Goal: Transaction & Acquisition: Book appointment/travel/reservation

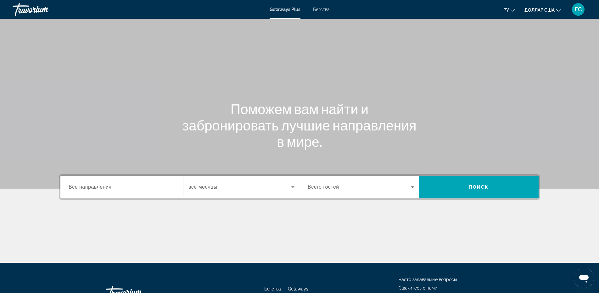
click at [136, 190] on input "Destination Все направления" at bounding box center [122, 188] width 106 height 8
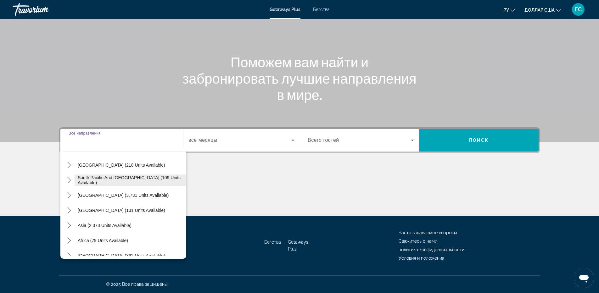
scroll to position [102, 0]
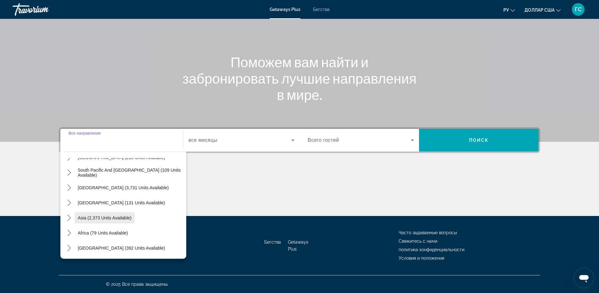
click at [116, 220] on span "Asia (2,373 units available)" at bounding box center [105, 218] width 54 height 5
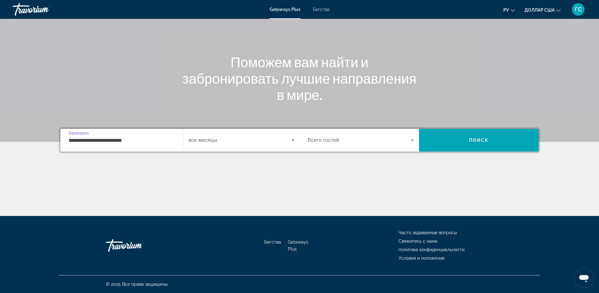
click at [126, 144] on input "**********" at bounding box center [122, 141] width 106 height 8
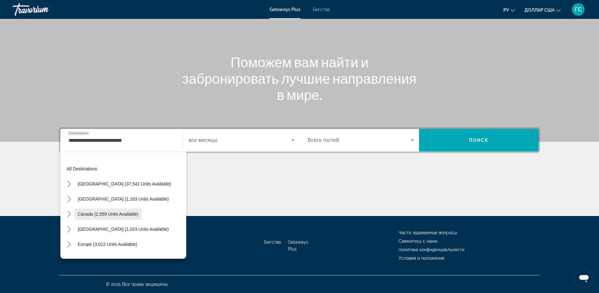
scroll to position [31, 0]
click at [102, 214] on span "Europe (3,012 units available)" at bounding box center [108, 213] width 60 height 5
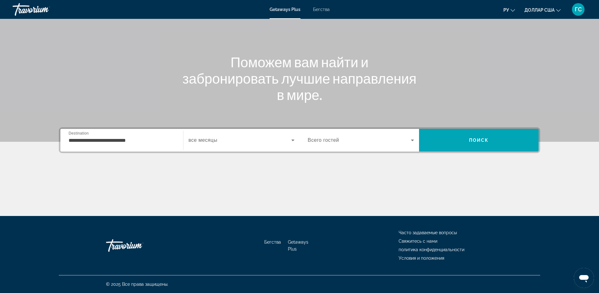
click at [157, 145] on div "**********" at bounding box center [122, 141] width 106 height 18
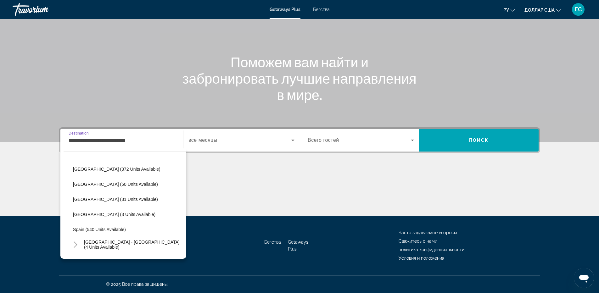
scroll to position [289, 0]
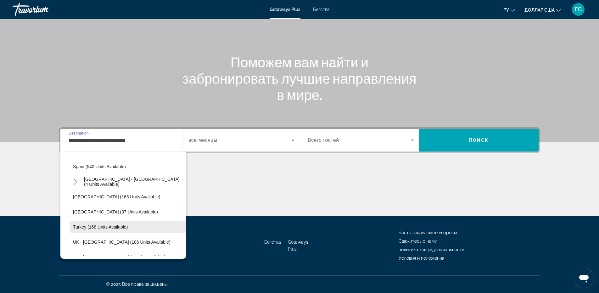
click at [107, 229] on span "Turkey (168 units available)" at bounding box center [100, 227] width 55 height 5
type input "**********"
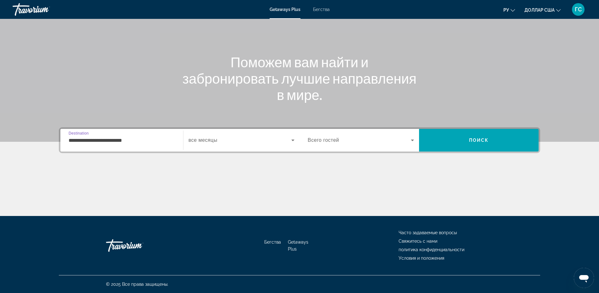
click at [220, 144] on span "Виджет поиска" at bounding box center [240, 141] width 103 height 8
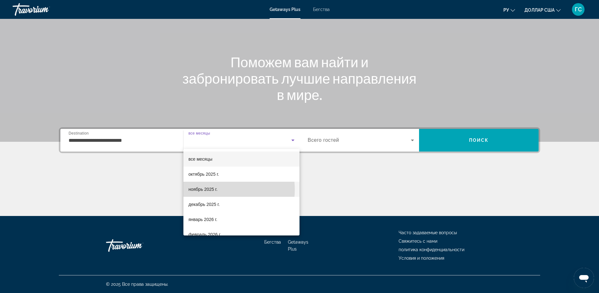
click at [207, 190] on font "ноябрь 2025 г." at bounding box center [203, 189] width 29 height 5
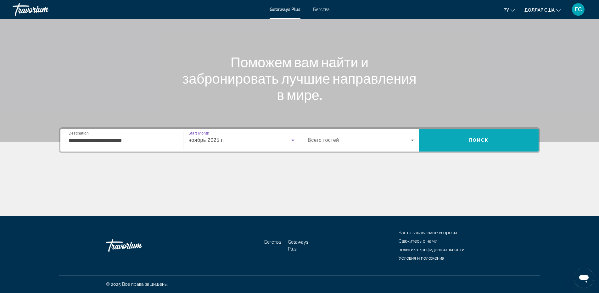
click at [492, 142] on span "Поиск" at bounding box center [479, 140] width 120 height 15
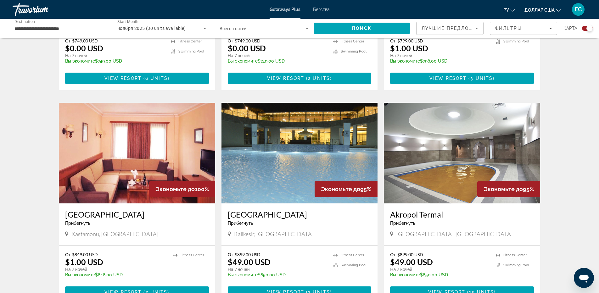
scroll to position [398, 0]
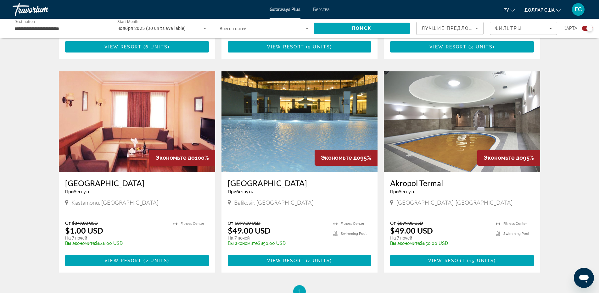
click at [467, 119] on img "Основное содержание" at bounding box center [462, 121] width 156 height 101
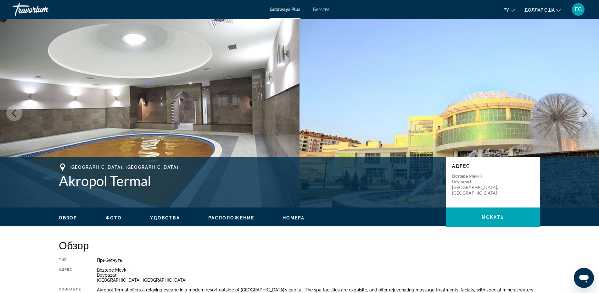
click at [585, 112] on icon "Next image" at bounding box center [586, 114] width 8 height 8
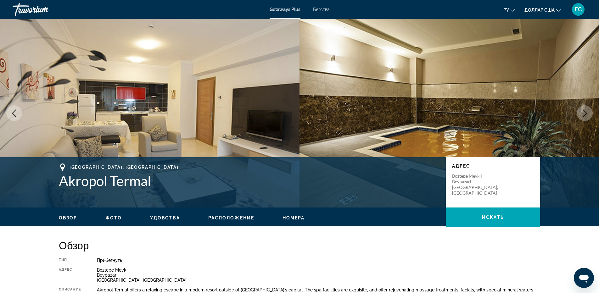
click at [585, 112] on icon "Next image" at bounding box center [586, 114] width 8 height 8
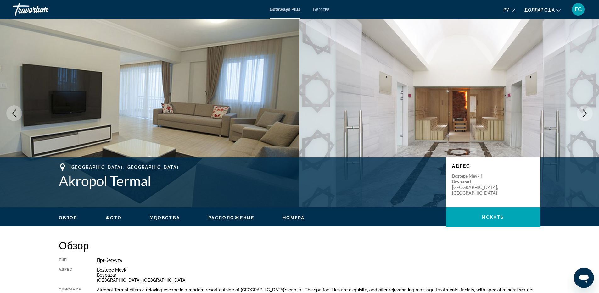
click at [585, 113] on icon "Next image" at bounding box center [586, 114] width 8 height 8
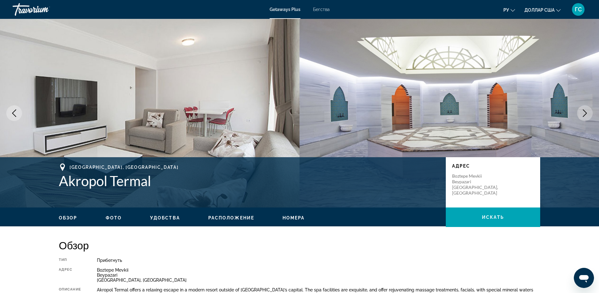
click at [585, 113] on icon "Next image" at bounding box center [586, 114] width 8 height 8
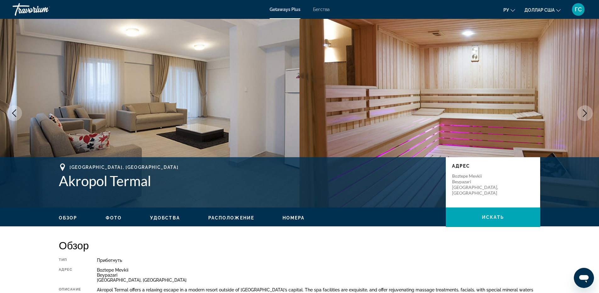
click at [585, 113] on icon "Next image" at bounding box center [586, 114] width 8 height 8
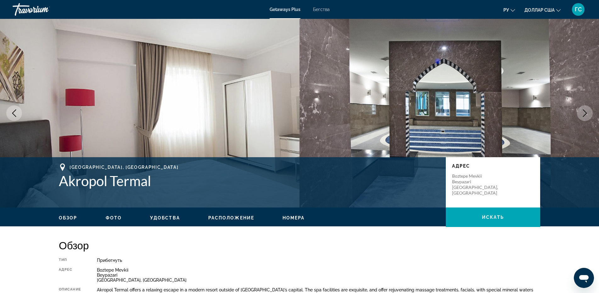
click at [585, 113] on icon "Next image" at bounding box center [586, 114] width 8 height 8
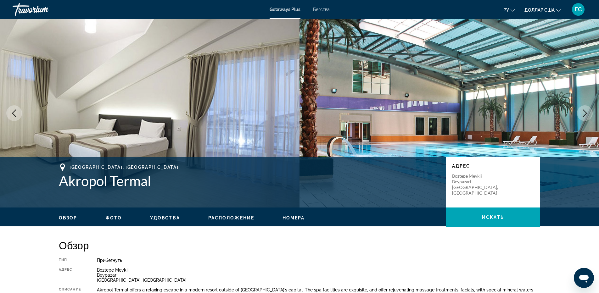
click at [585, 113] on icon "Next image" at bounding box center [586, 114] width 8 height 8
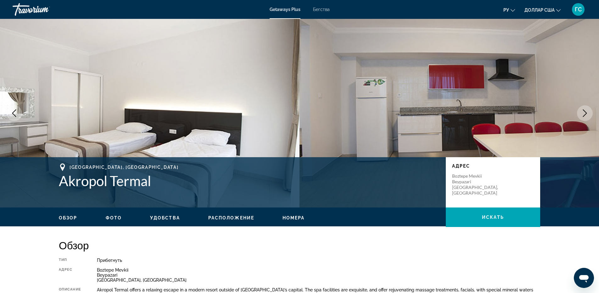
click at [585, 113] on icon "Next image" at bounding box center [586, 114] width 8 height 8
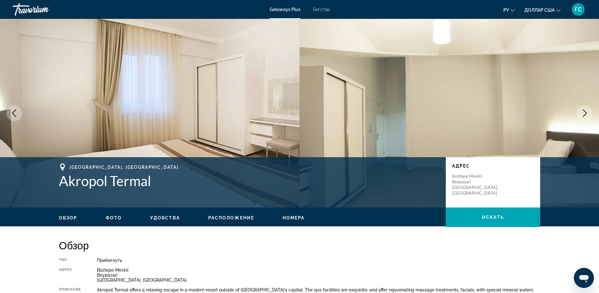
click at [585, 113] on icon "Next image" at bounding box center [586, 114] width 8 height 8
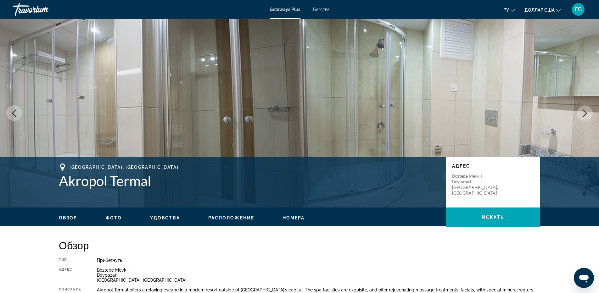
click at [585, 113] on icon "Next image" at bounding box center [586, 114] width 8 height 8
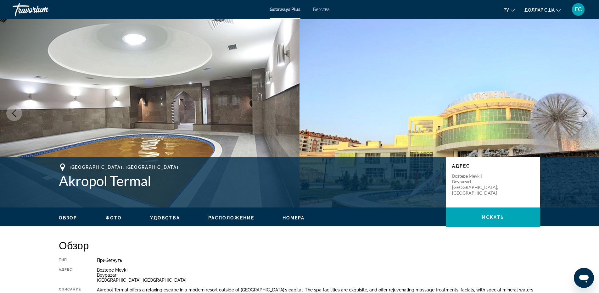
click at [585, 113] on icon "Next image" at bounding box center [586, 114] width 8 height 8
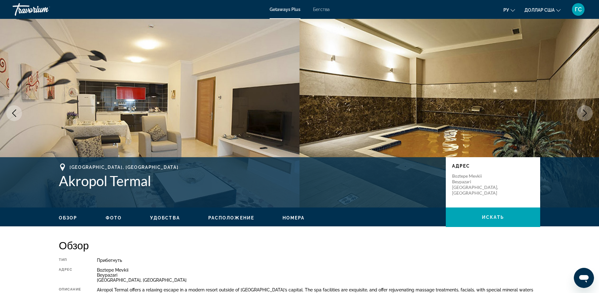
scroll to position [63, 0]
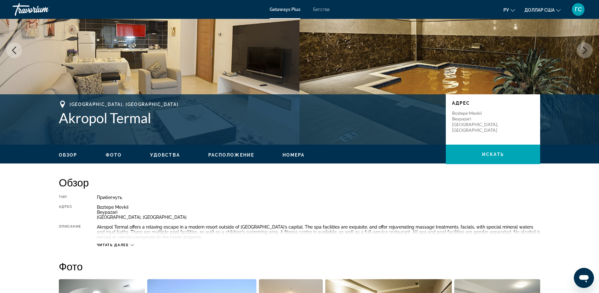
click at [121, 243] on div "Читать далее" at bounding box center [319, 238] width 444 height 17
click at [122, 247] on span "Читать далее" at bounding box center [113, 245] width 32 height 4
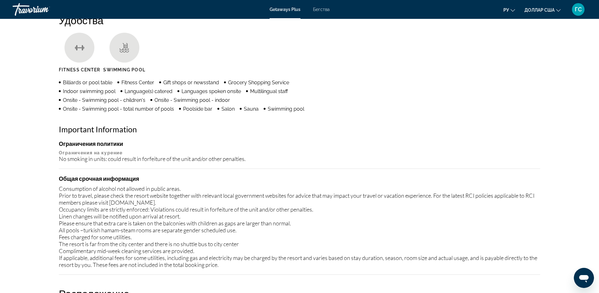
scroll to position [566, 0]
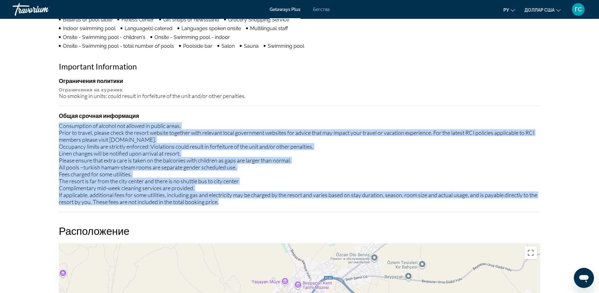
drag, startPoint x: 60, startPoint y: 127, endPoint x: 245, endPoint y: 206, distance: 201.0
click at [245, 206] on div "Ограничения политики Ограничения на курение No smoking in units: could result i…" at bounding box center [300, 144] width 482 height 135
copy div "Consumption of alcohol not allowed in public areas. Prior to travel, please che…"
click at [381, 126] on div "Consumption of alcohol not allowed in public areas. Prior to travel, please che…" at bounding box center [300, 163] width 482 height 83
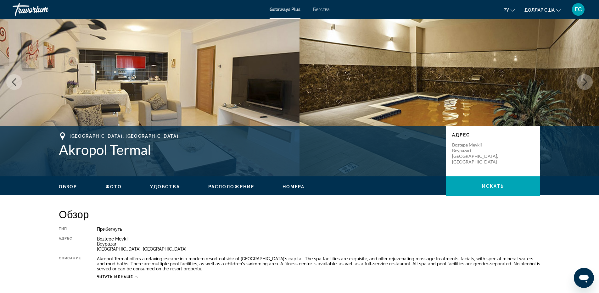
scroll to position [0, 0]
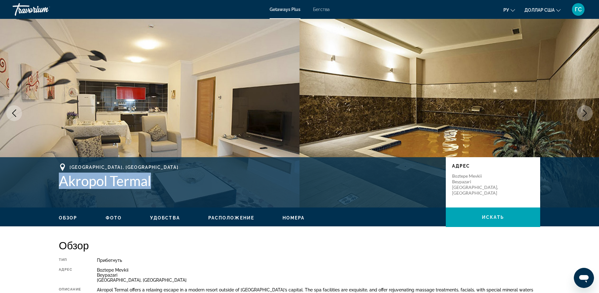
drag, startPoint x: 62, startPoint y: 184, endPoint x: 145, endPoint y: 181, distance: 83.8
click at [156, 185] on h1 "Akropol Termal" at bounding box center [249, 181] width 381 height 16
copy h1 "Akropol Termal"
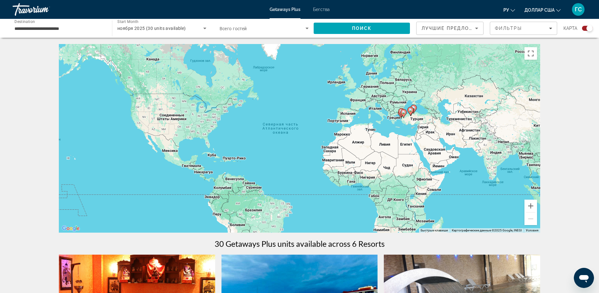
click at [290, 26] on span "Search widget" at bounding box center [263, 29] width 86 height 8
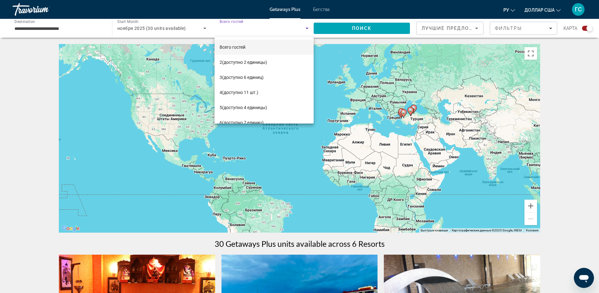
click at [574, 65] on div at bounding box center [299, 146] width 599 height 293
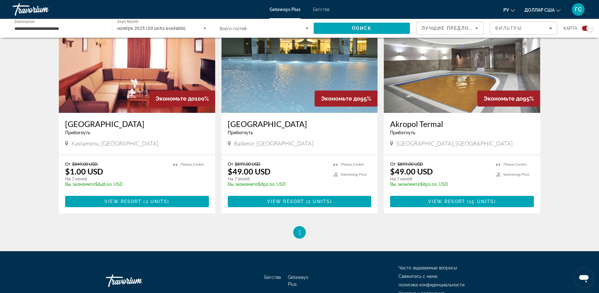
scroll to position [425, 0]
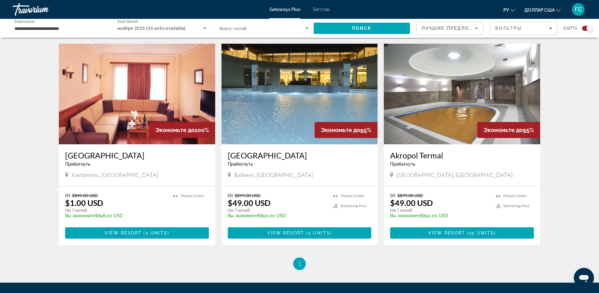
click at [303, 94] on img "Основное содержание" at bounding box center [300, 94] width 156 height 101
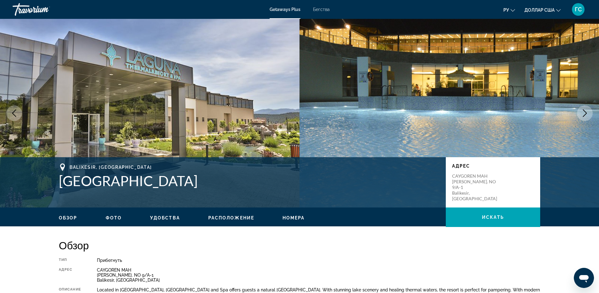
click at [584, 113] on icon "Next image" at bounding box center [586, 114] width 8 height 8
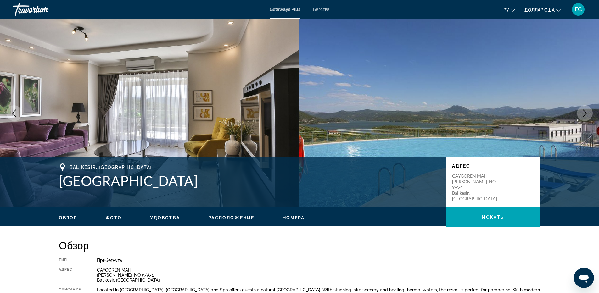
click at [584, 113] on icon "Next image" at bounding box center [586, 114] width 8 height 8
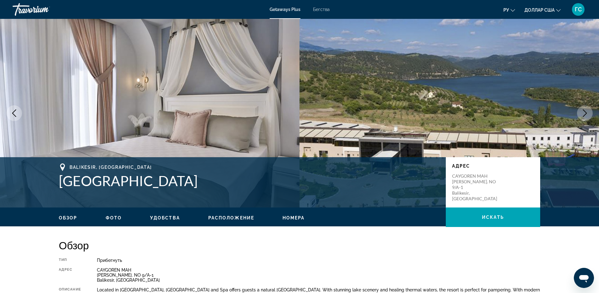
click at [584, 113] on icon "Next image" at bounding box center [586, 114] width 8 height 8
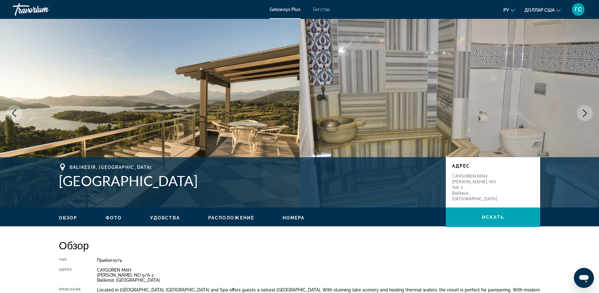
click at [584, 113] on icon "Next image" at bounding box center [586, 114] width 8 height 8
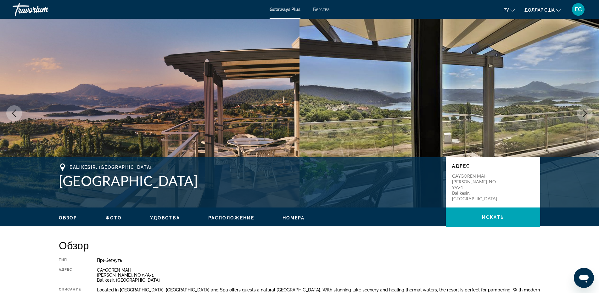
click at [584, 113] on icon "Next image" at bounding box center [586, 114] width 8 height 8
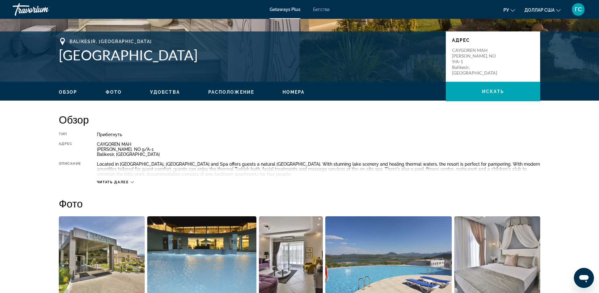
scroll to position [157, 0]
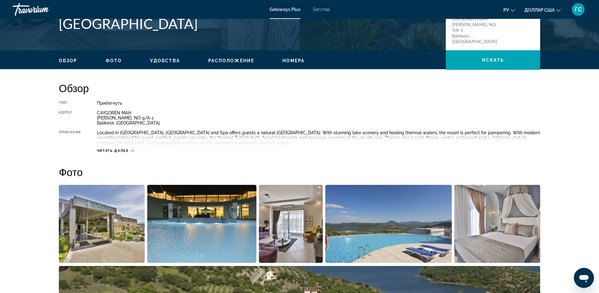
click at [117, 149] on span "Читать далее" at bounding box center [113, 151] width 32 height 4
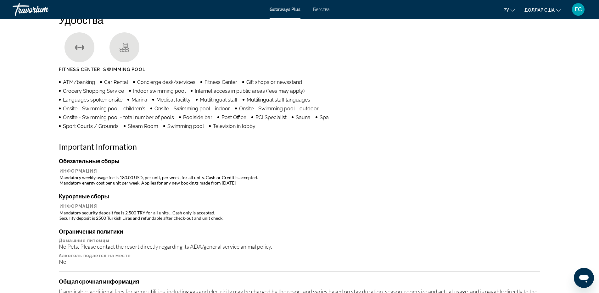
scroll to position [535, 0]
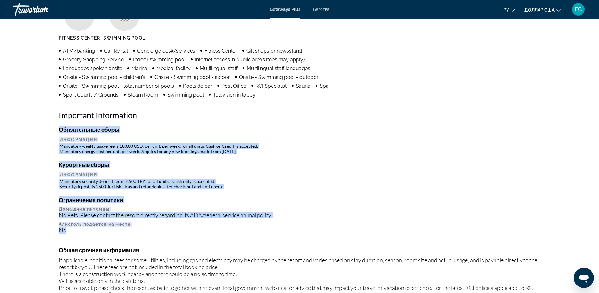
drag, startPoint x: 59, startPoint y: 129, endPoint x: 137, endPoint y: 240, distance: 135.5
click at [137, 240] on div "Обязательные сборы Информация Mandatory weekly usage fee is 180.00 USD, per uni…" at bounding box center [300, 222] width 482 height 193
copy div "Обязательные сборы Информация Mandatory weekly usage fee is 180.00 USD, per uni…"
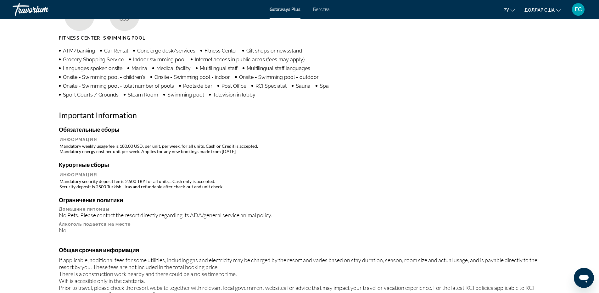
click at [369, 107] on div "Удобства Fitness Center Swimming Pool ATM/banking Car Rental Concierge desk/ser…" at bounding box center [300, 150] width 482 height 337
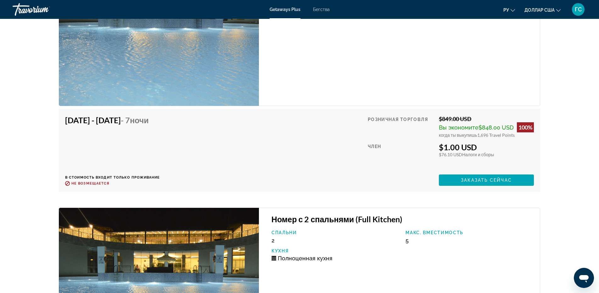
scroll to position [1443, 0]
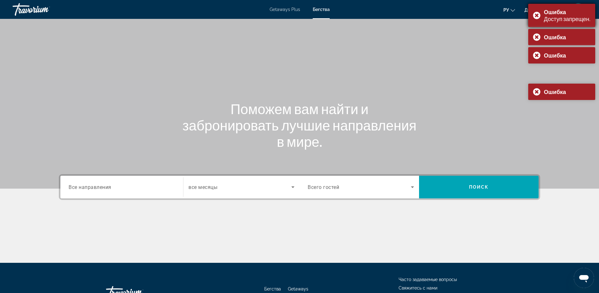
click at [535, 15] on div "Ошибка Доступ запрещен." at bounding box center [562, 15] width 67 height 23
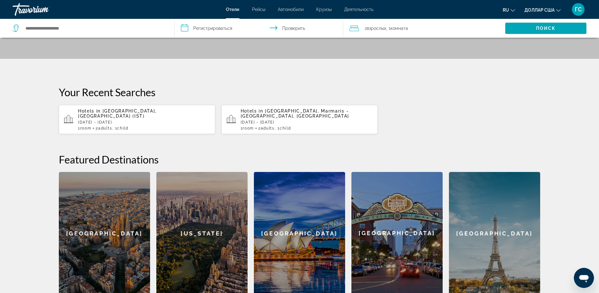
scroll to position [4, 0]
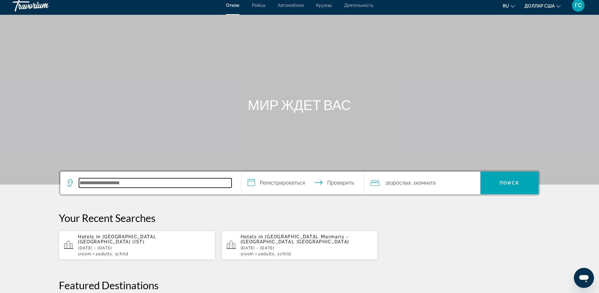
click at [150, 179] on input "Поиск отеля" at bounding box center [155, 183] width 153 height 9
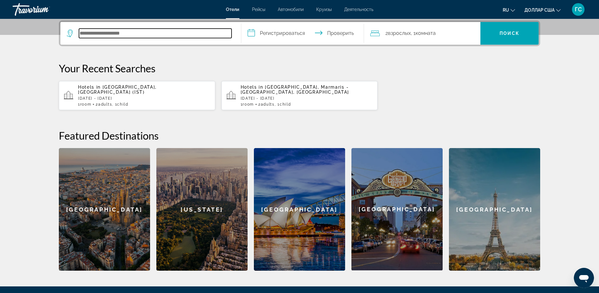
click at [133, 35] on input "Поиск отеля" at bounding box center [155, 33] width 153 height 9
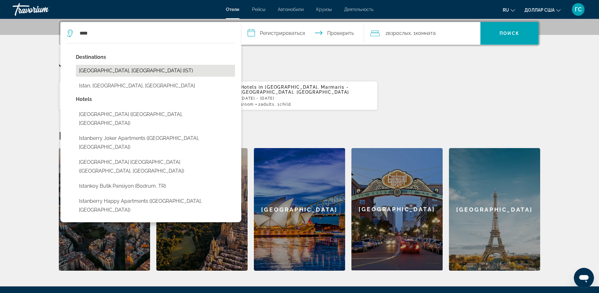
click at [128, 73] on button "[GEOGRAPHIC_DATA], [GEOGRAPHIC_DATA] (IST)" at bounding box center [155, 71] width 159 height 12
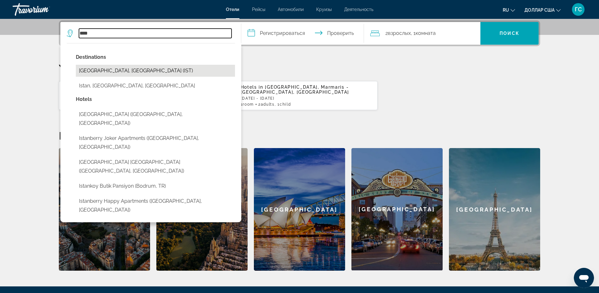
type input "**********"
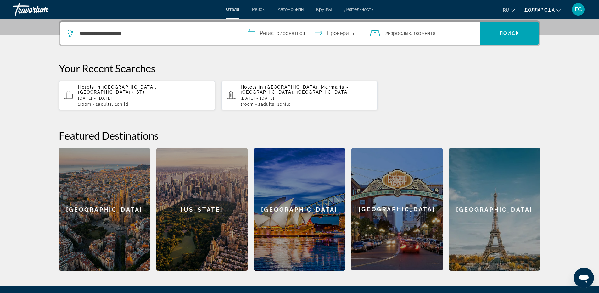
click at [290, 36] on input "**********" at bounding box center [303, 34] width 125 height 25
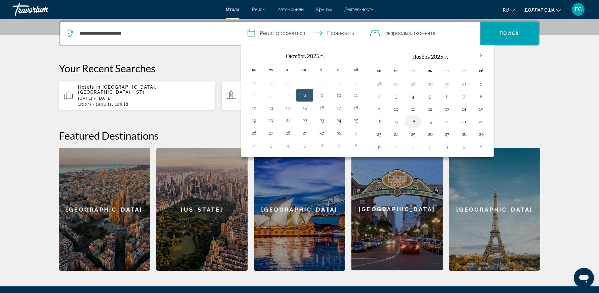
click at [409, 121] on button "18" at bounding box center [413, 121] width 10 height 9
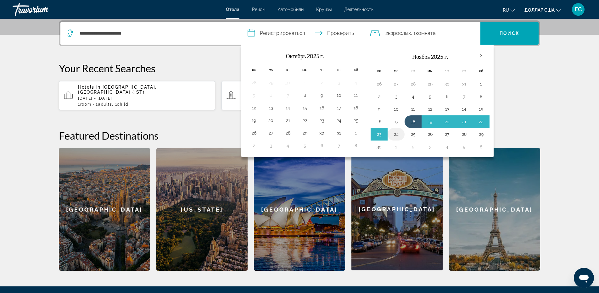
click at [399, 137] on button "24" at bounding box center [396, 134] width 10 height 9
type input "**********"
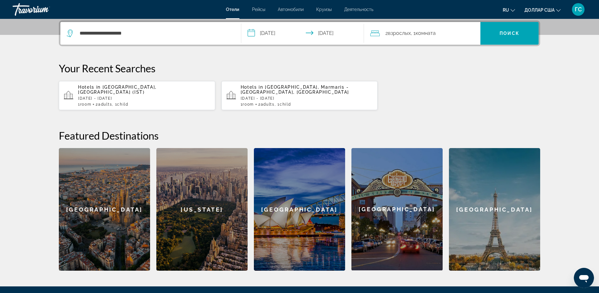
click at [446, 34] on div "2 взрослых Взрослый , 1 комната комнаты" at bounding box center [426, 33] width 110 height 9
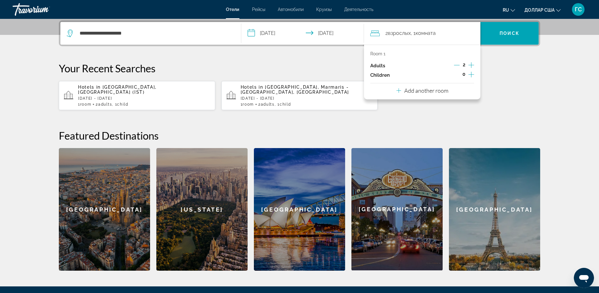
click at [471, 75] on icon "Increment children" at bounding box center [472, 75] width 6 height 6
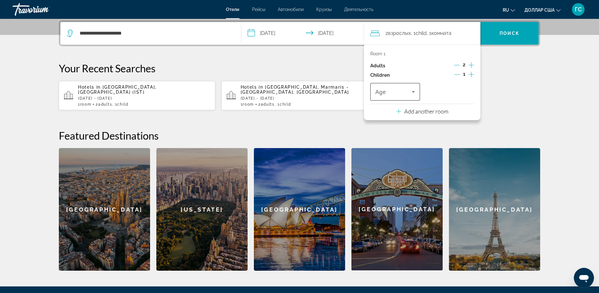
click at [381, 100] on div "Travelers: 2 adults, 1 child" at bounding box center [396, 92] width 40 height 18
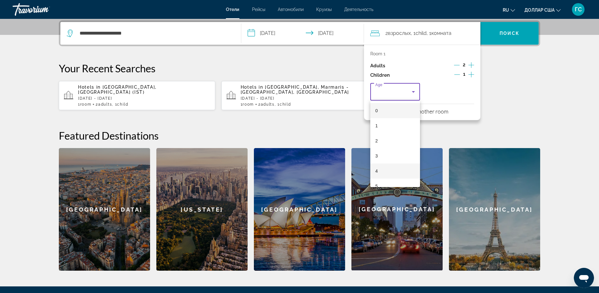
scroll to position [63, 0]
click at [379, 170] on mat-option "8" at bounding box center [396, 168] width 50 height 15
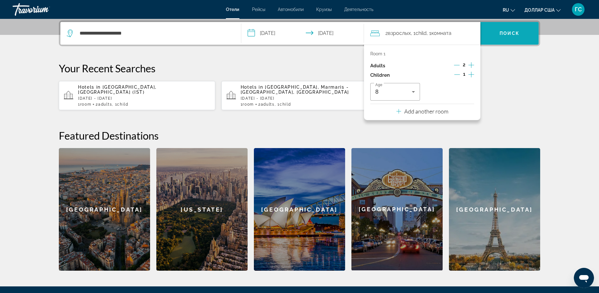
click at [517, 34] on font "Поиск" at bounding box center [510, 33] width 20 height 5
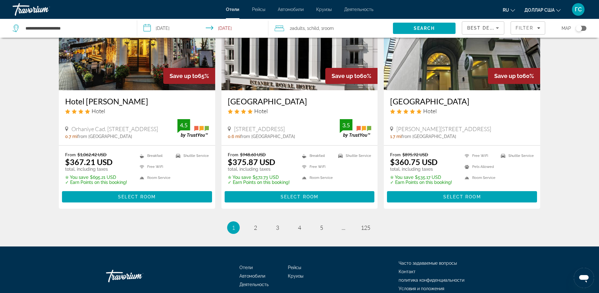
scroll to position [808, 0]
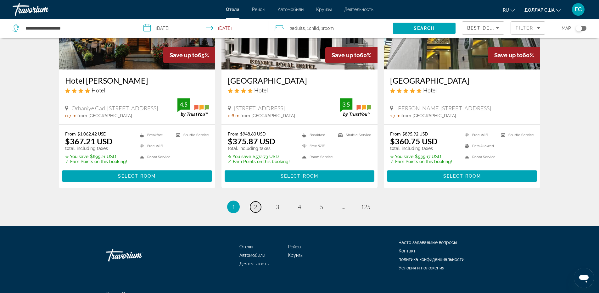
click at [254, 204] on span "2" at bounding box center [255, 207] width 3 height 7
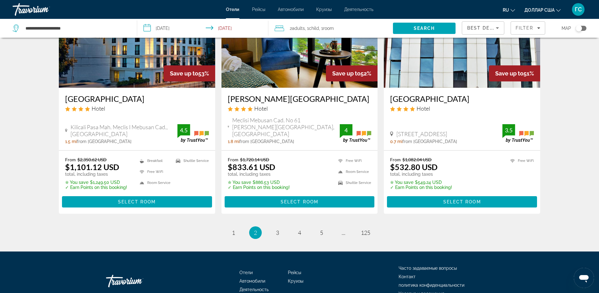
scroll to position [806, 0]
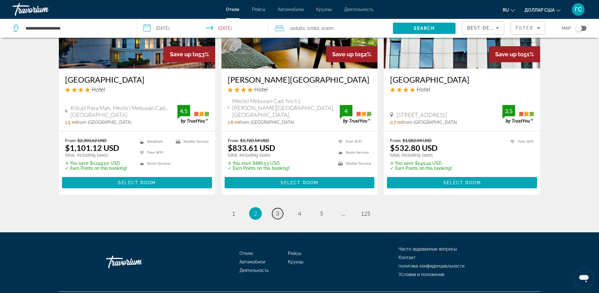
click at [279, 208] on link "page 3" at bounding box center [277, 213] width 11 height 11
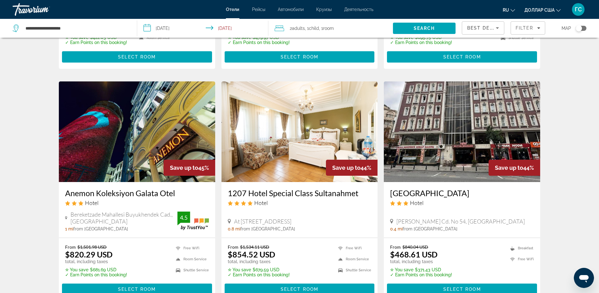
scroll to position [724, 0]
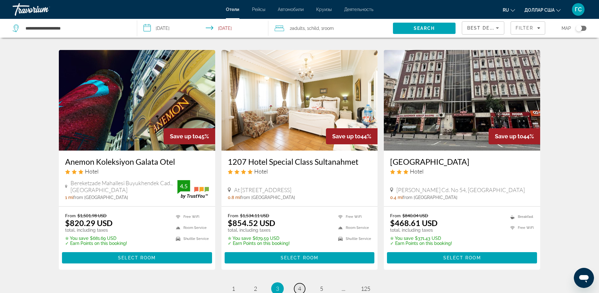
click at [299, 286] on span "4" at bounding box center [299, 289] width 3 height 7
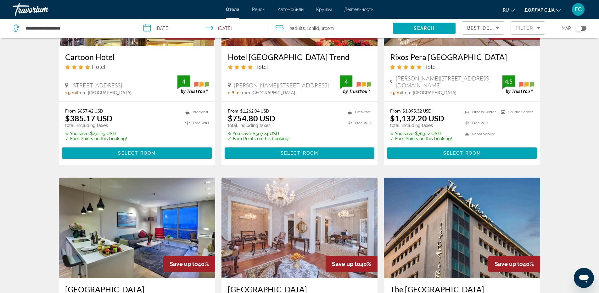
scroll to position [809, 0]
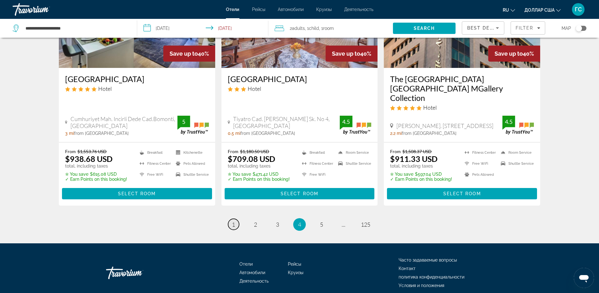
click at [230, 219] on link "page 1" at bounding box center [233, 224] width 11 height 11
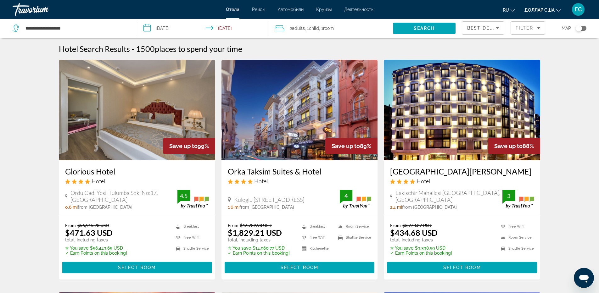
click at [168, 109] on img "Основное содержание" at bounding box center [137, 110] width 156 height 101
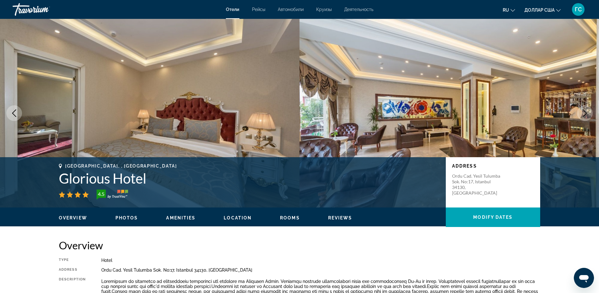
click at [590, 115] on button "Next image" at bounding box center [585, 113] width 16 height 16
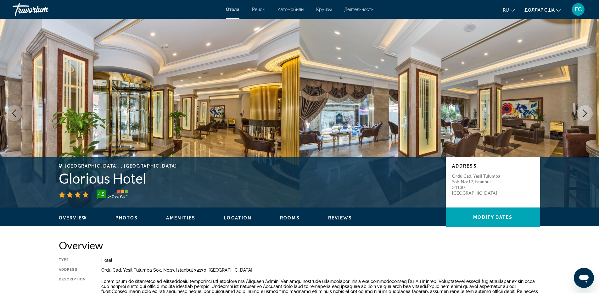
click at [590, 115] on button "Next image" at bounding box center [585, 113] width 16 height 16
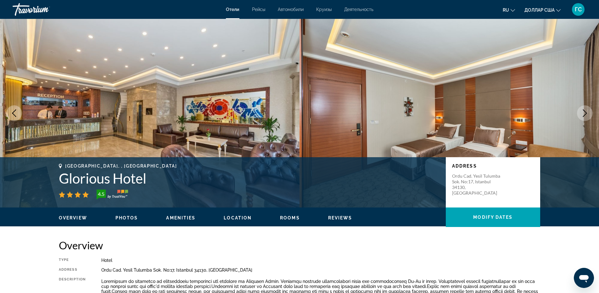
click at [590, 115] on button "Next image" at bounding box center [585, 113] width 16 height 16
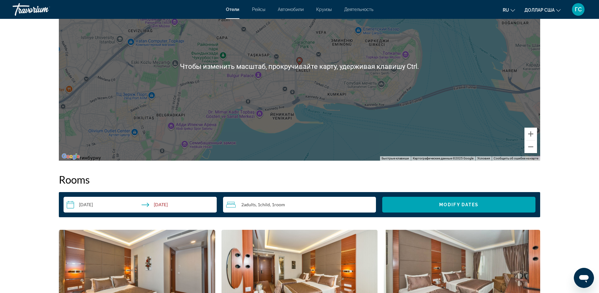
scroll to position [850, 0]
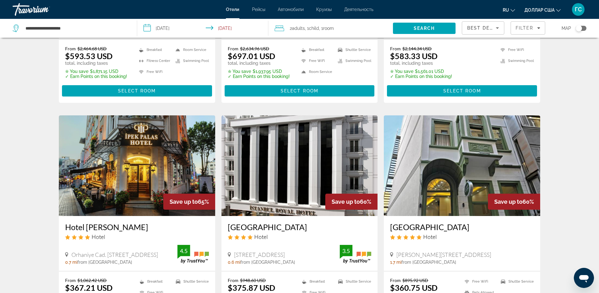
scroll to position [808, 0]
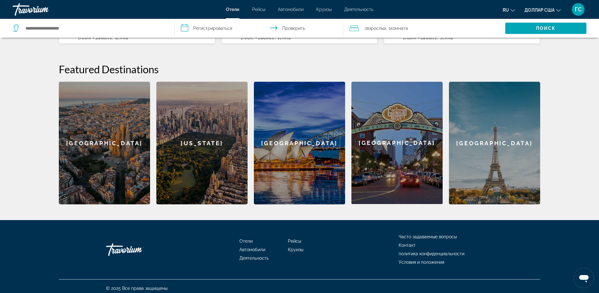
scroll to position [224, 0]
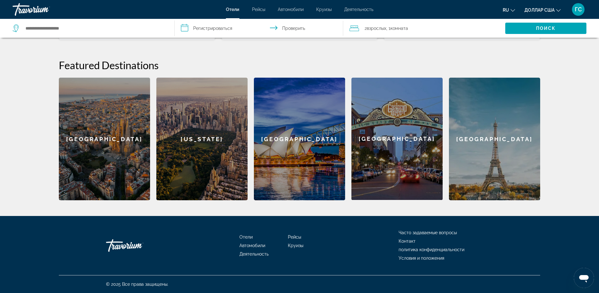
click at [357, 10] on font "Деятельность" at bounding box center [358, 9] width 29 height 5
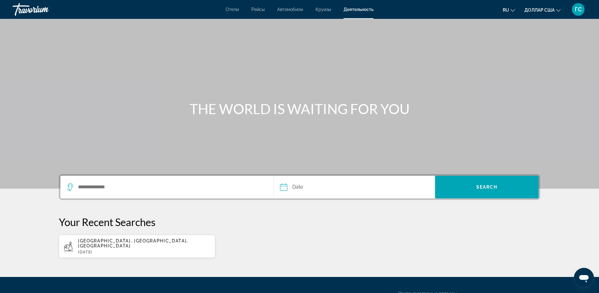
scroll to position [56, 0]
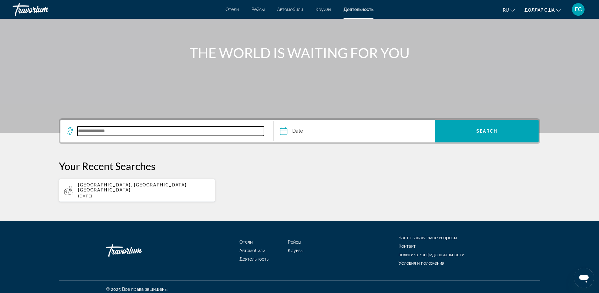
click at [191, 128] on input "Search destination" at bounding box center [170, 131] width 187 height 9
click at [131, 130] on input "Search destination" at bounding box center [170, 131] width 187 height 9
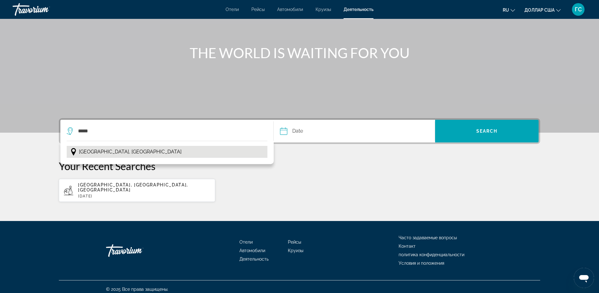
click at [116, 151] on button "Istanbul, Turkey" at bounding box center [167, 152] width 201 height 12
type input "**********"
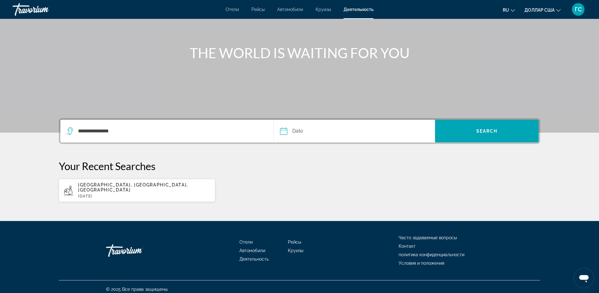
click at [304, 135] on input "Date" at bounding box center [319, 132] width 80 height 25
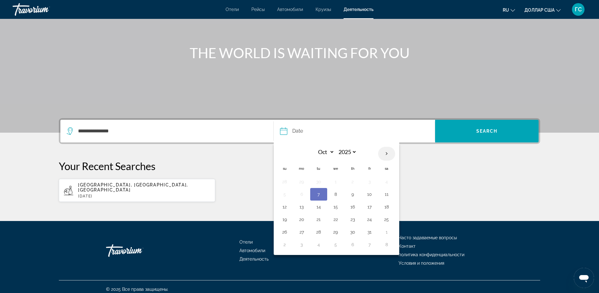
click at [388, 152] on th "Next month" at bounding box center [386, 154] width 17 height 14
select select "**"
click at [338, 221] on button "19" at bounding box center [336, 219] width 10 height 9
type input "**********"
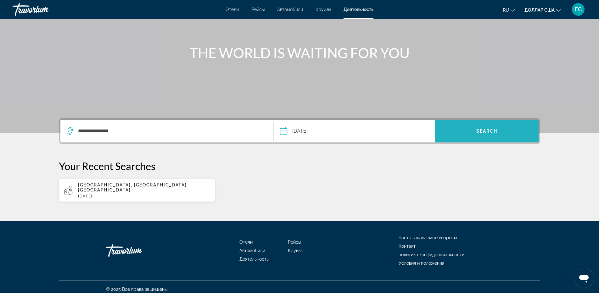
click at [474, 122] on span "Search" at bounding box center [487, 131] width 104 height 23
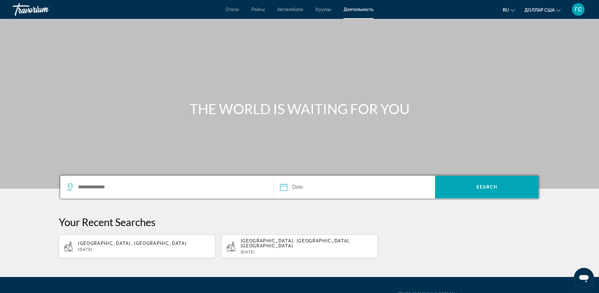
click at [228, 7] on div "Отели Рейсы Автомобили Круизы Деятельность Отели Рейсы Автомобили Круизы Деятел…" at bounding box center [299, 9] width 599 height 16
click at [231, 9] on font "Отели" at bounding box center [232, 9] width 13 height 5
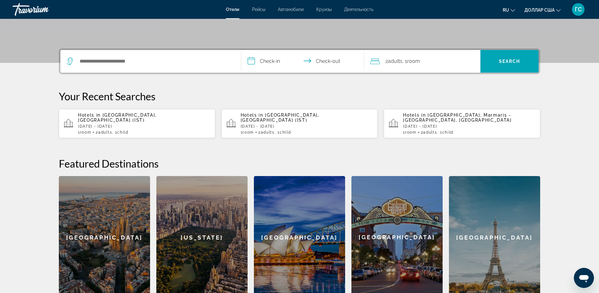
scroll to position [189, 0]
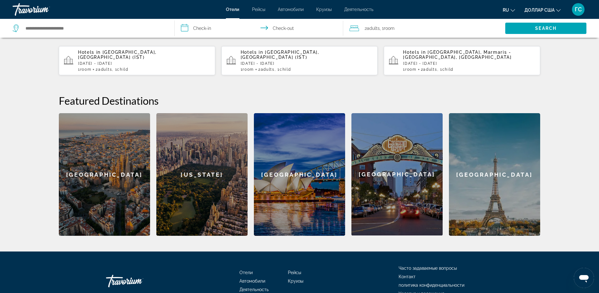
click at [283, 62] on p "[DATE] - [DATE]" at bounding box center [307, 63] width 132 height 4
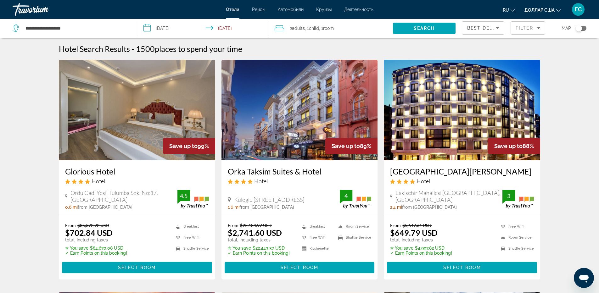
click at [583, 30] on div "Toggle map" at bounding box center [581, 28] width 11 height 5
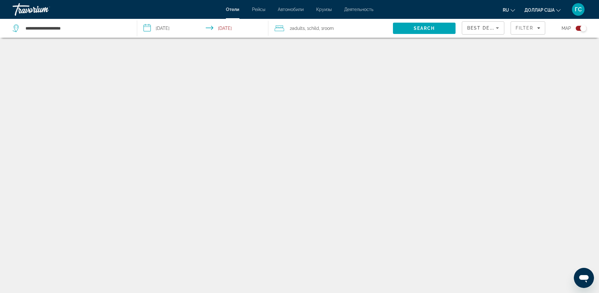
scroll to position [38, 0]
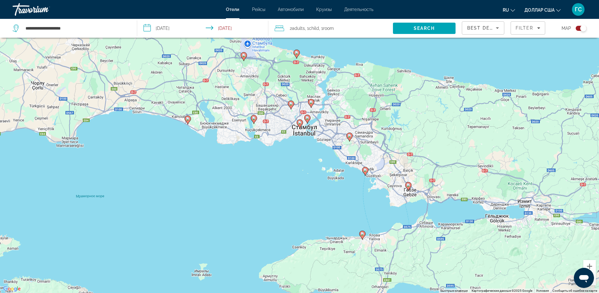
click at [583, 30] on div "Toggle map" at bounding box center [584, 28] width 6 height 6
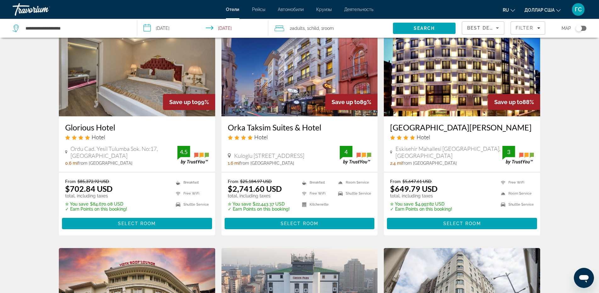
click at [484, 31] on div "Best Deals" at bounding box center [482, 28] width 29 height 8
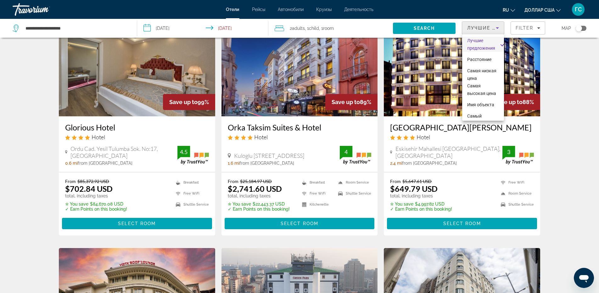
click at [521, 28] on div at bounding box center [299, 146] width 599 height 293
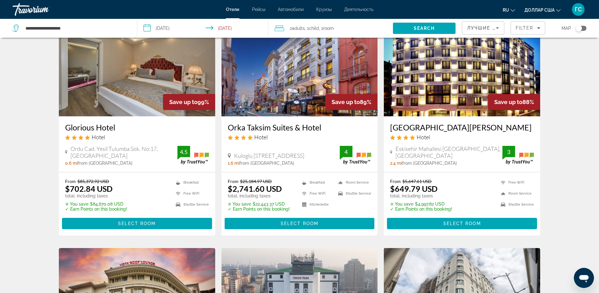
click at [521, 28] on span "Filter" at bounding box center [525, 28] width 18 height 5
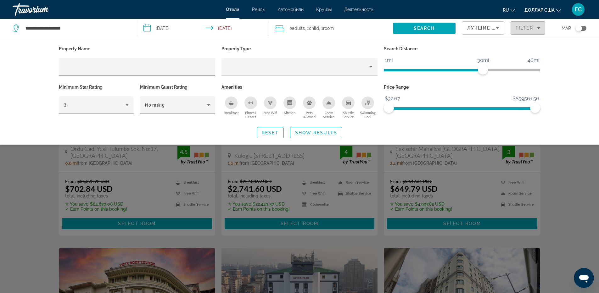
click at [521, 28] on span "Filter" at bounding box center [525, 28] width 18 height 5
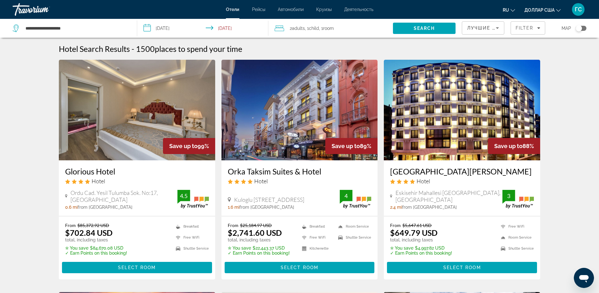
scroll to position [31, 0]
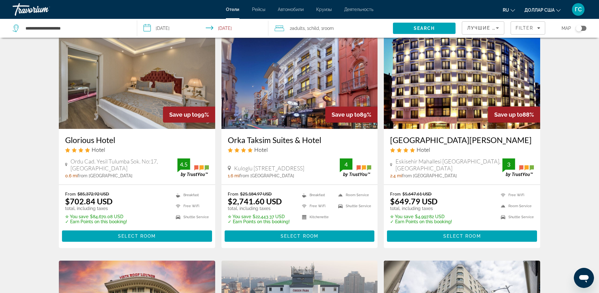
click at [445, 80] on img "Основное содержание" at bounding box center [462, 78] width 156 height 101
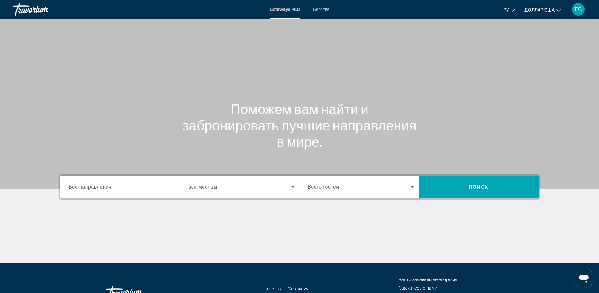
click at [109, 194] on div "Виджет поиска" at bounding box center [122, 188] width 106 height 18
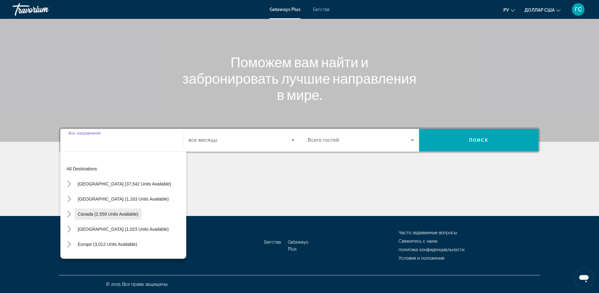
scroll to position [31, 0]
click at [105, 210] on span "Select destination: Europe (3,012 units available)" at bounding box center [108, 213] width 66 height 15
type input "**********"
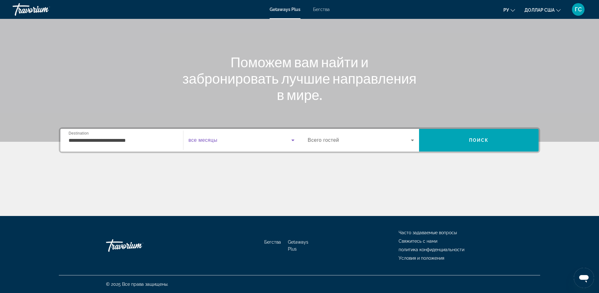
click at [229, 142] on span "Виджет поиска" at bounding box center [240, 141] width 103 height 8
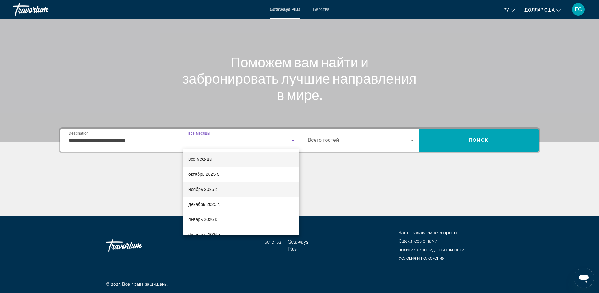
click at [211, 189] on font "ноябрь 2025 г." at bounding box center [203, 189] width 29 height 5
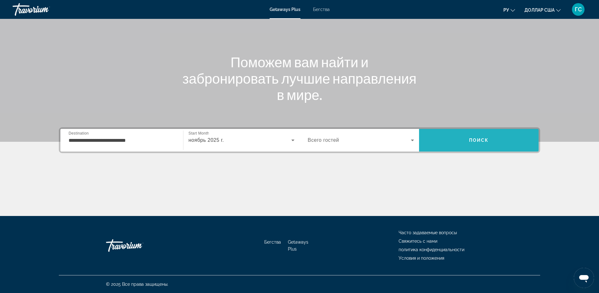
click at [474, 144] on span "Поиск" at bounding box center [479, 140] width 120 height 15
